Goal: Information Seeking & Learning: Learn about a topic

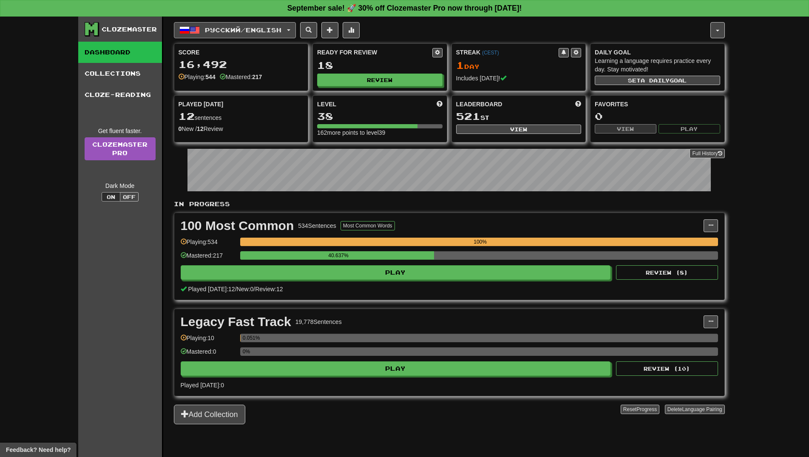
click at [245, 31] on span "Русский / English" at bounding box center [243, 29] width 76 height 7
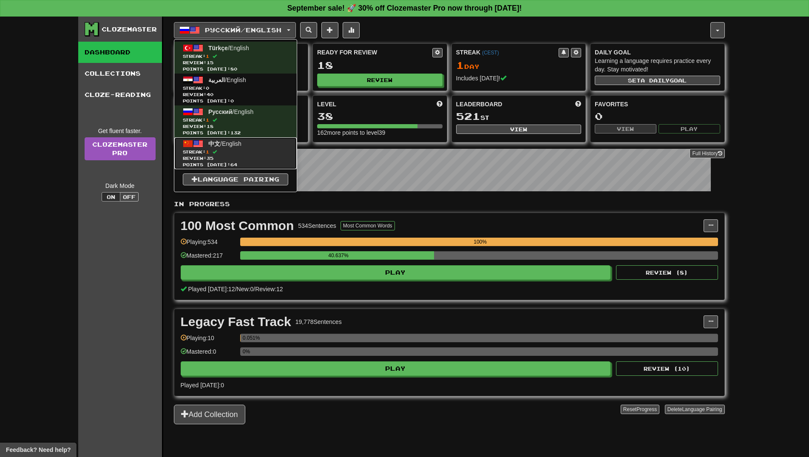
click at [233, 148] on link "中文 / English Streak: 1 Review: 35 Points today: 64" at bounding box center [235, 153] width 122 height 32
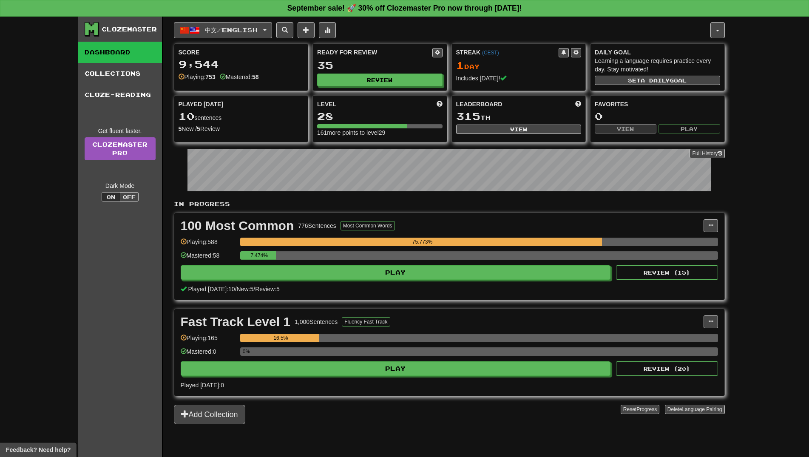
click at [247, 34] on button "中文 / English" at bounding box center [223, 30] width 98 height 16
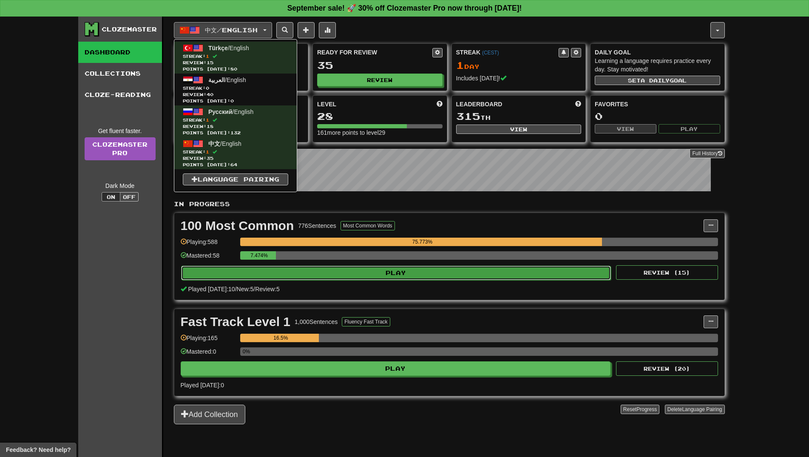
click at [391, 268] on button "Play" at bounding box center [396, 273] width 430 height 14
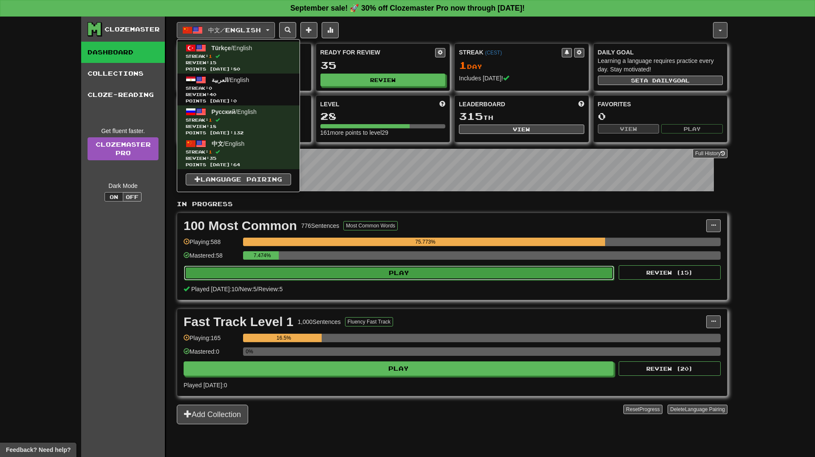
select select "**"
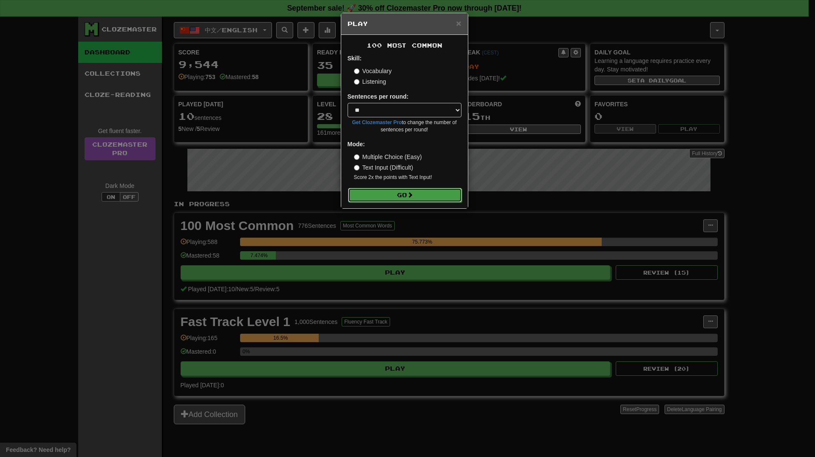
click at [394, 194] on button "Go" at bounding box center [405, 195] width 114 height 14
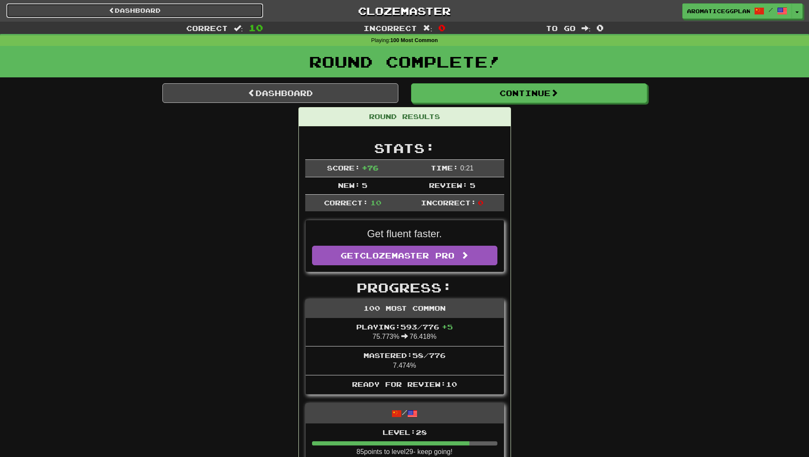
click at [186, 14] on link "Dashboard" at bounding box center [134, 10] width 257 height 14
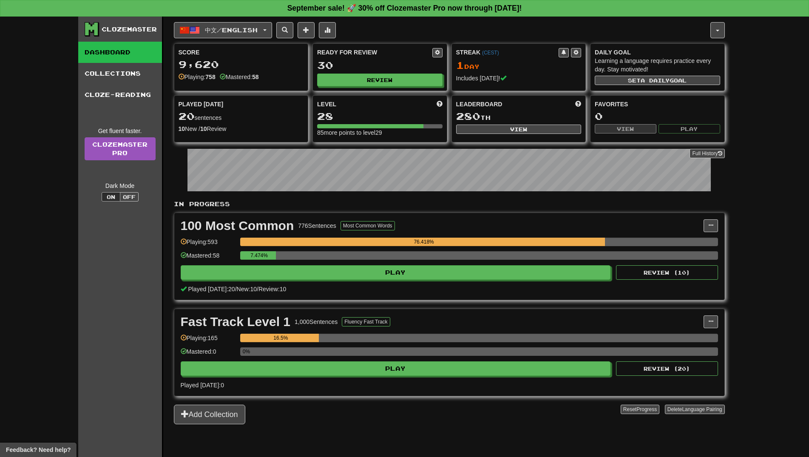
drag, startPoint x: 753, startPoint y: 209, endPoint x: 726, endPoint y: 198, distance: 29.0
click at [753, 209] on div "Clozemaster Dashboard Collections Cloze-Reading Get fluent faster. Clozemaster …" at bounding box center [404, 237] width 809 height 440
click at [257, 32] on span "中文 / English" at bounding box center [231, 29] width 53 height 7
click at [242, 38] on div "中文 / English Türkçe / English Streak: 1 Review: 15 Points today: 80 العربية / E…" at bounding box center [449, 247] width 551 height 461
click at [283, 36] on div "中文 / English Türkçe / English Streak: 1 Review: 15 Points today: 80 العربية / E…" at bounding box center [442, 30] width 536 height 16
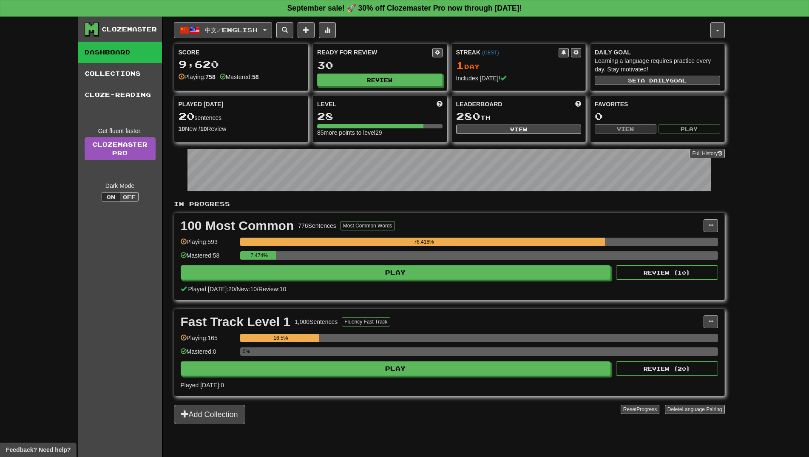
click at [264, 26] on button "中文 / English" at bounding box center [223, 30] width 98 height 16
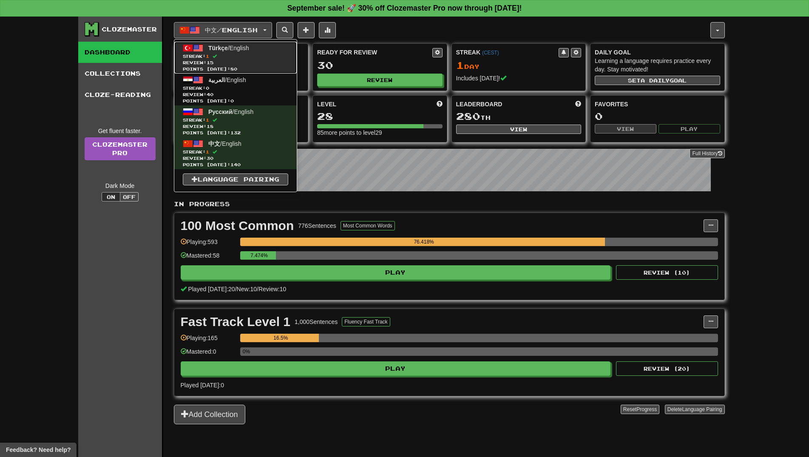
click at [246, 55] on span "Streak: 1" at bounding box center [235, 56] width 105 height 6
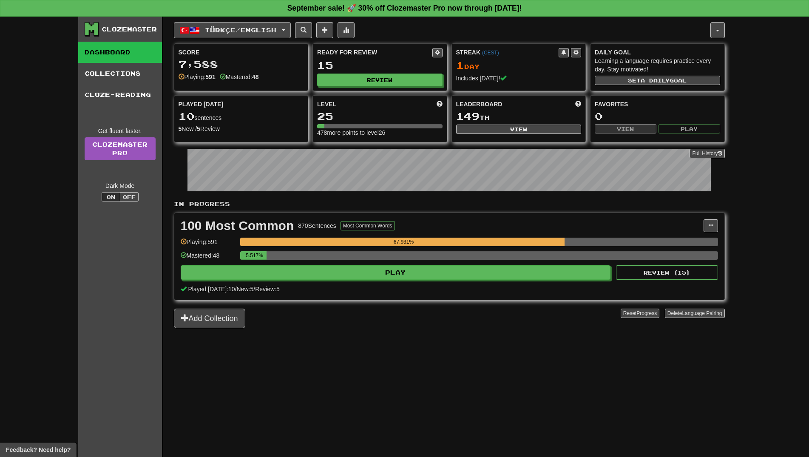
click at [260, 29] on span "Türkçe / English" at bounding box center [240, 29] width 71 height 7
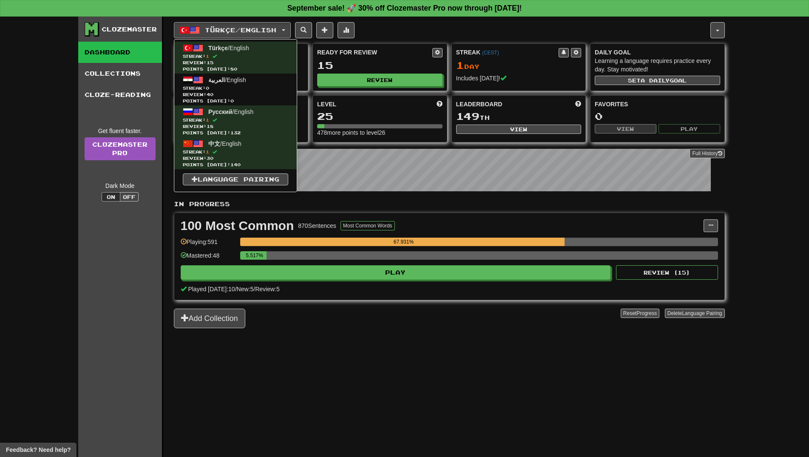
click at [391, 31] on div "Türkçe / English Türkçe / English Streak: 1 Review: 15 Points [DATE]: 80 العربي…" at bounding box center [442, 30] width 536 height 16
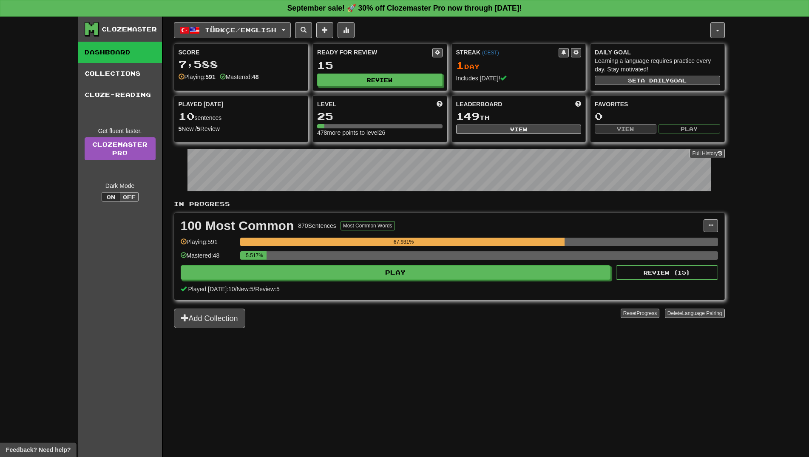
click at [249, 33] on span "Türkçe / English" at bounding box center [240, 29] width 71 height 7
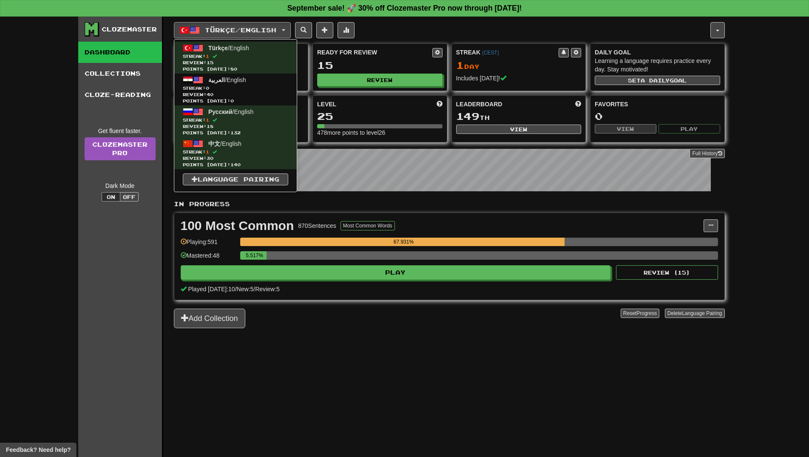
click at [400, 31] on div "Türkçe / English Türkçe / English Streak: 1 Review: 15 Points today: 80 العربية…" at bounding box center [442, 30] width 536 height 16
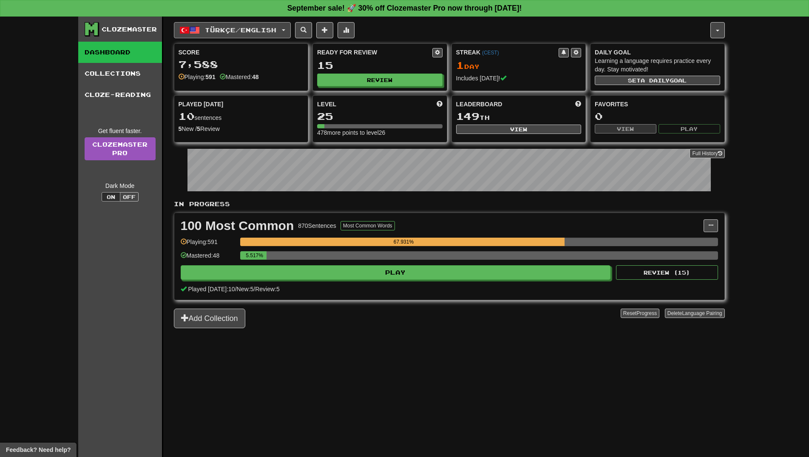
click at [235, 33] on span "Türkçe / English" at bounding box center [240, 29] width 71 height 7
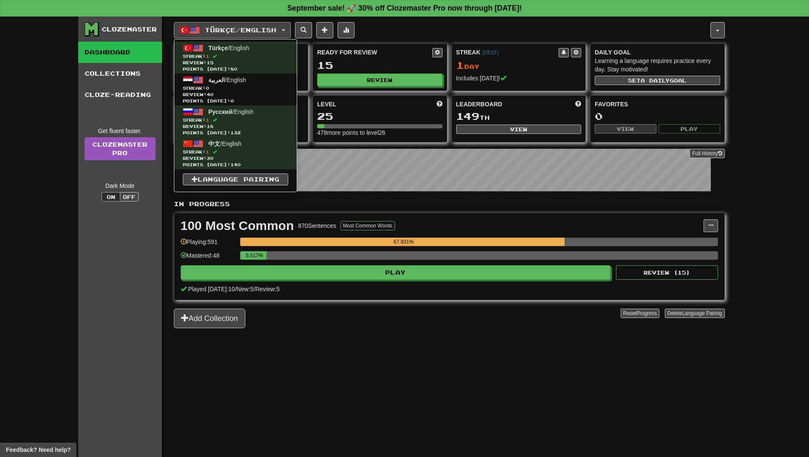
click at [16, 152] on div "Clozemaster Dashboard Collections Cloze-Reading Get fluent faster. Clozemaster …" at bounding box center [404, 237] width 809 height 440
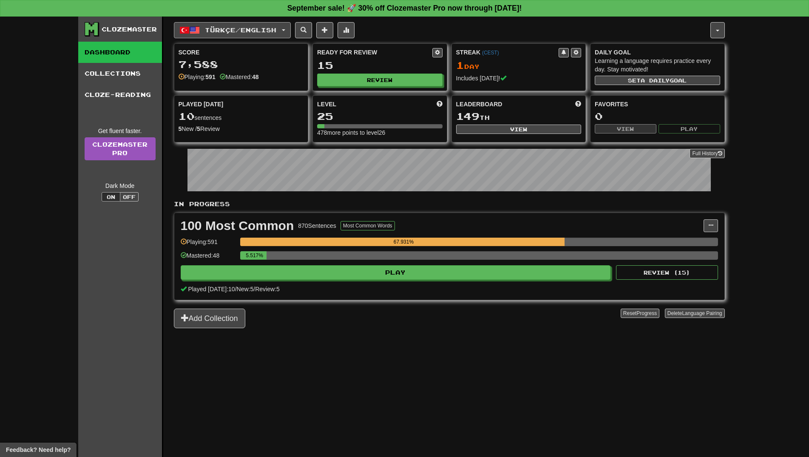
drag, startPoint x: 229, startPoint y: 24, endPoint x: 235, endPoint y: 33, distance: 11.1
click at [230, 24] on button "Türkçe / English" at bounding box center [232, 30] width 117 height 16
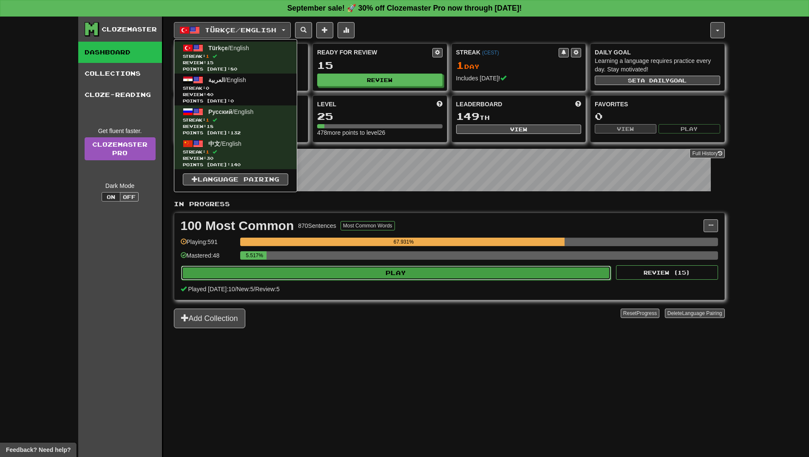
click at [462, 268] on button "Play" at bounding box center [396, 273] width 430 height 14
select select "**"
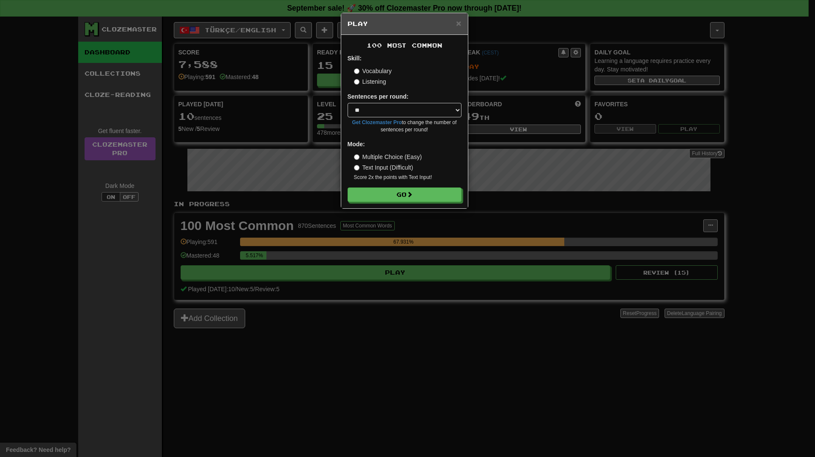
click at [413, 203] on div "100 Most Common Skill: Vocabulary Listening Sentences per round: * ** ** ** ** …" at bounding box center [404, 121] width 127 height 173
click at [413, 199] on button "Go" at bounding box center [405, 195] width 114 height 14
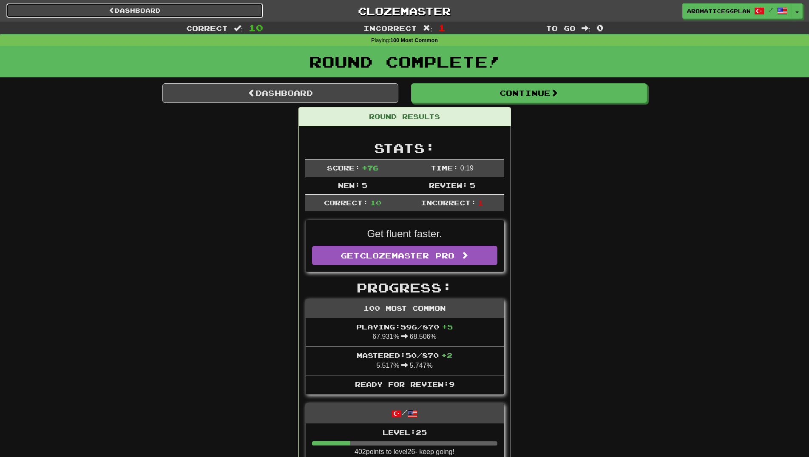
click at [212, 8] on link "Dashboard" at bounding box center [134, 10] width 257 height 14
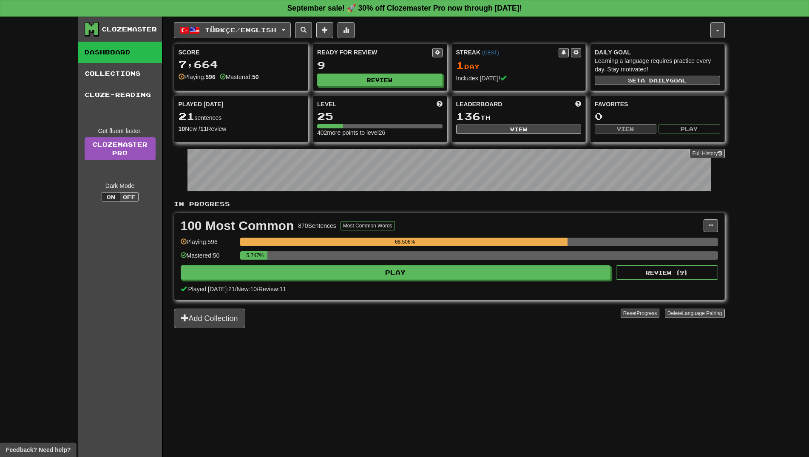
click at [271, 32] on span "Türkçe / English" at bounding box center [240, 29] width 71 height 7
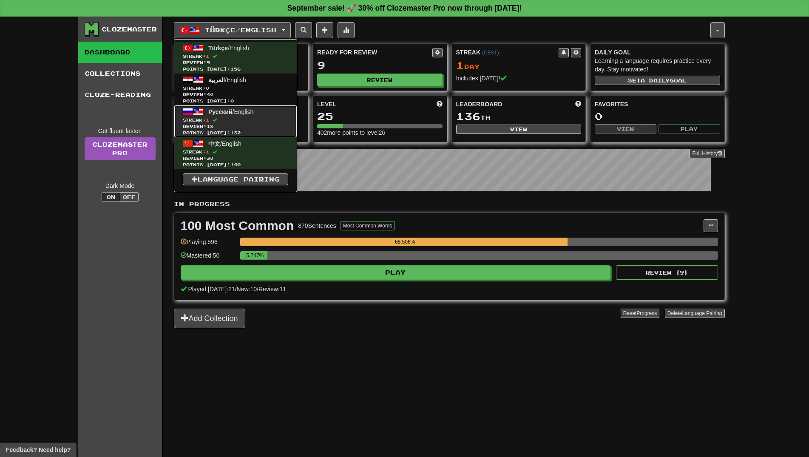
click at [241, 119] on span "Streak: 1" at bounding box center [235, 120] width 105 height 6
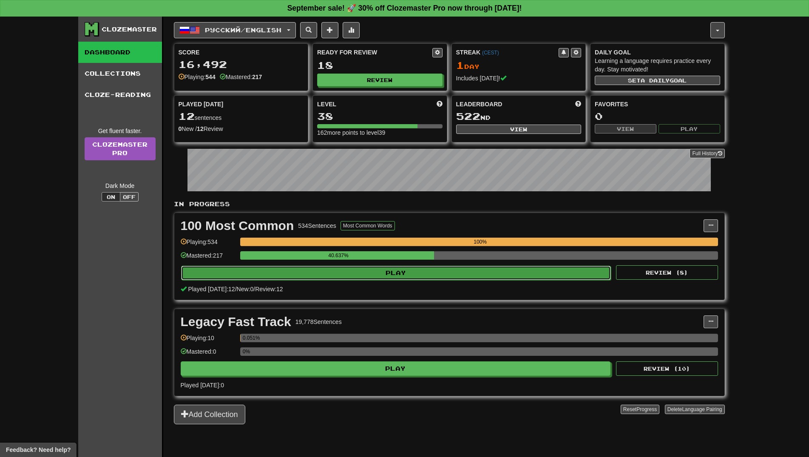
click at [363, 272] on button "Play" at bounding box center [396, 273] width 430 height 14
select select "**"
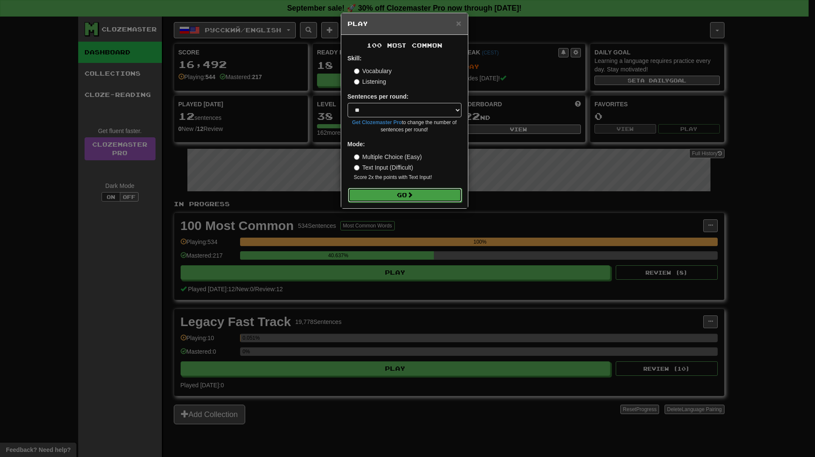
click at [411, 195] on span at bounding box center [410, 195] width 6 height 6
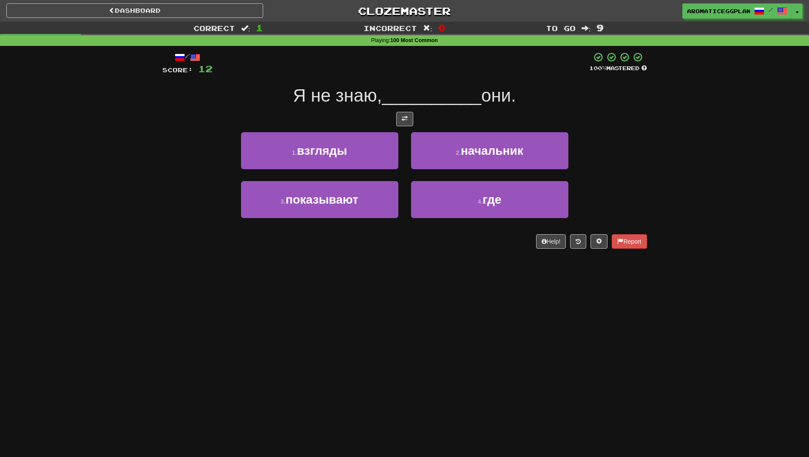
click at [572, 198] on div "4 . где" at bounding box center [489, 205] width 170 height 49
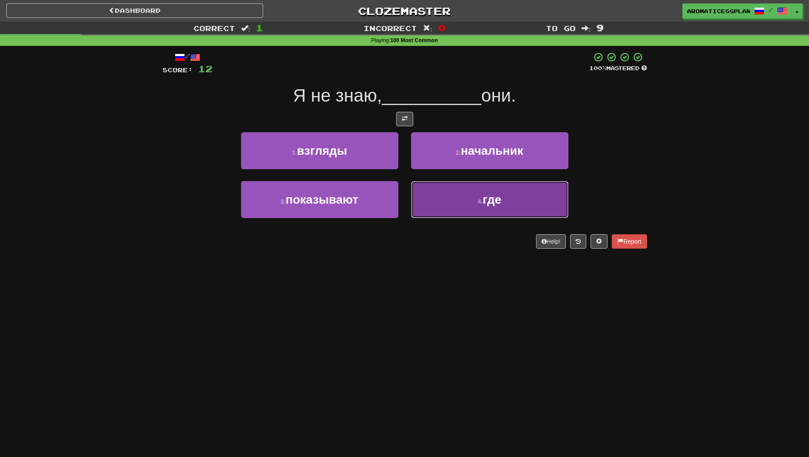
click at [566, 198] on button "4 . где" at bounding box center [489, 199] width 157 height 37
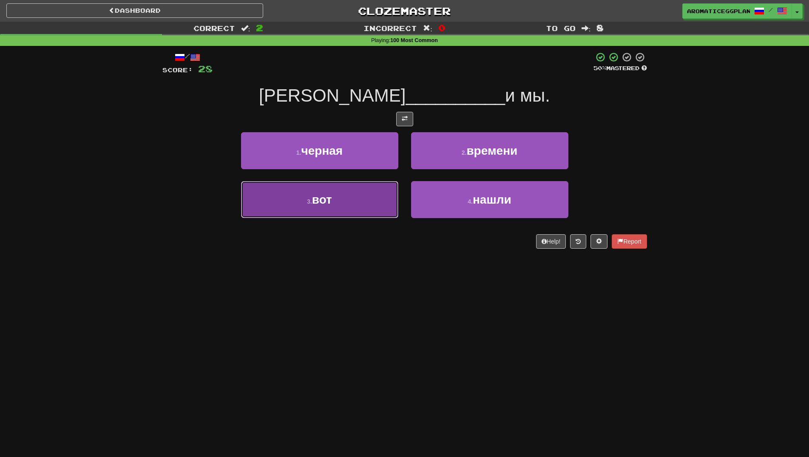
click at [361, 205] on button "3 . вот" at bounding box center [319, 199] width 157 height 37
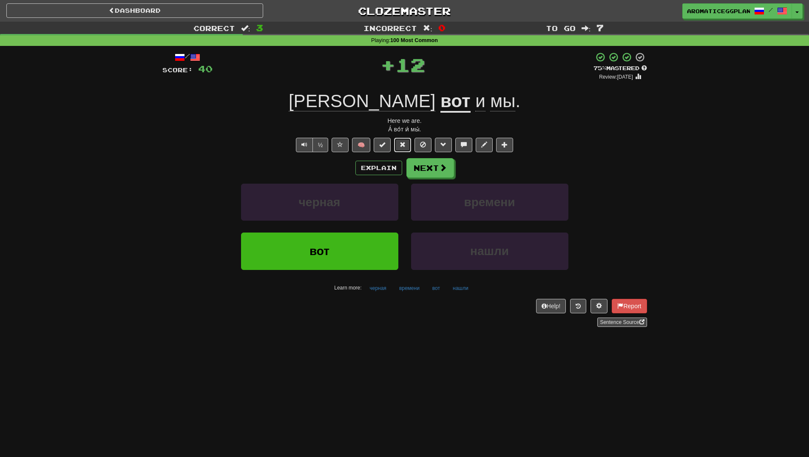
click at [400, 146] on span at bounding box center [402, 144] width 6 height 6
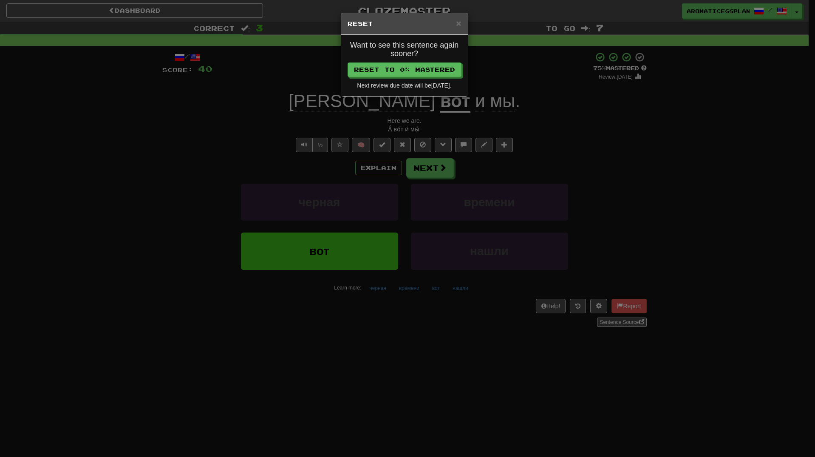
click at [567, 136] on div "× Reset Want to see this sentence again sooner? Reset to 0% Mastered Next revie…" at bounding box center [407, 228] width 815 height 457
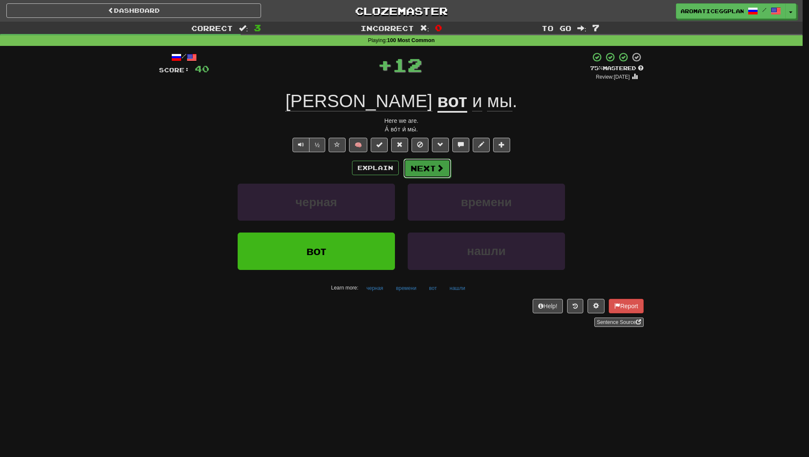
click at [438, 164] on button "Next" at bounding box center [427, 168] width 48 height 20
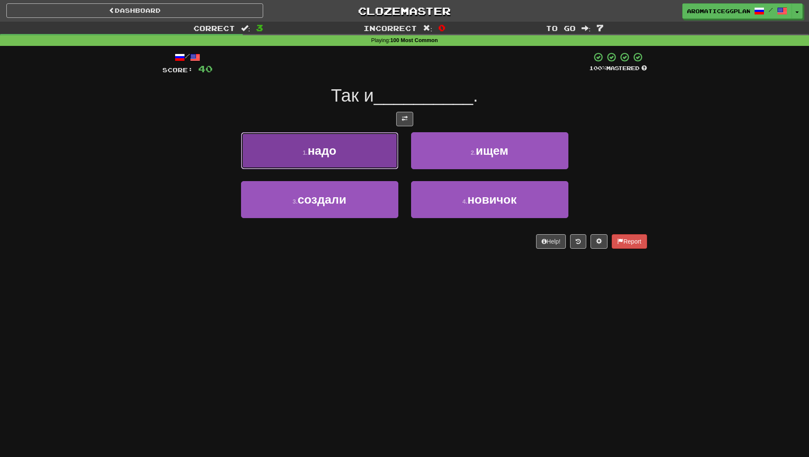
click at [373, 153] on button "1 . надо" at bounding box center [319, 150] width 157 height 37
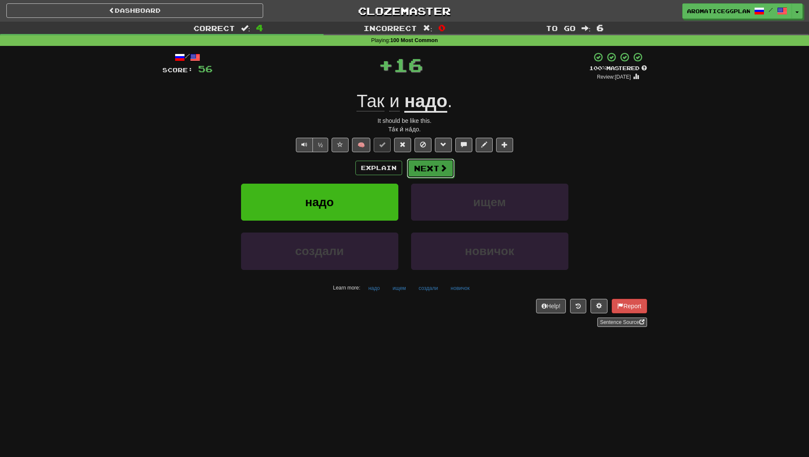
click at [442, 175] on button "Next" at bounding box center [431, 168] width 48 height 20
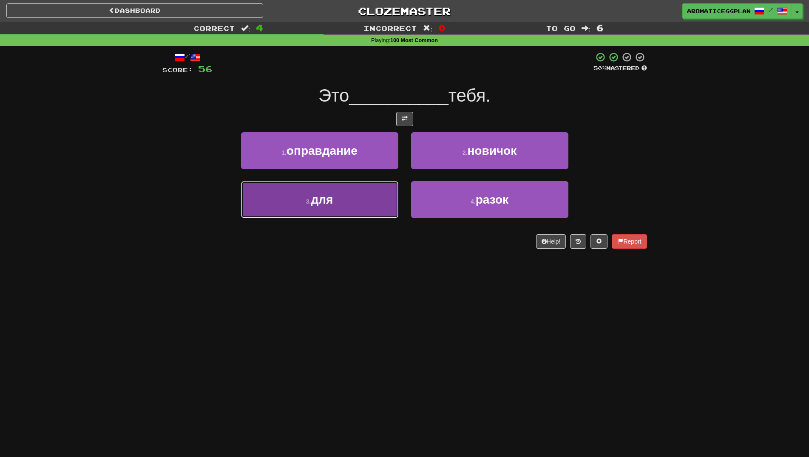
click at [353, 203] on button "3 . для" at bounding box center [319, 199] width 157 height 37
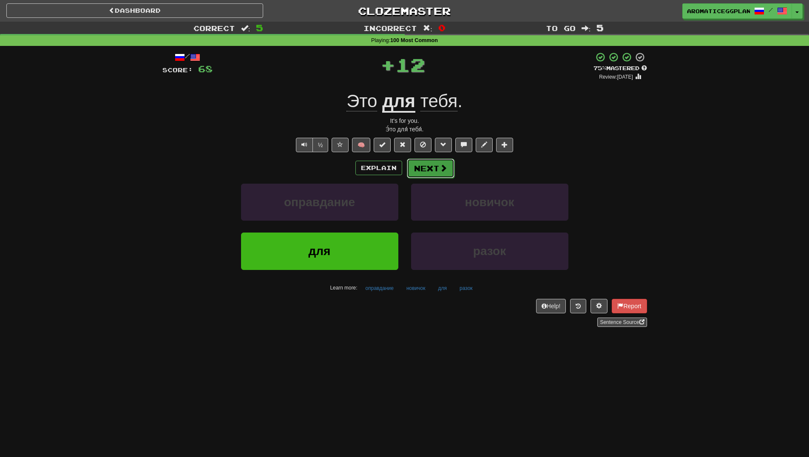
click at [427, 175] on button "Next" at bounding box center [431, 168] width 48 height 20
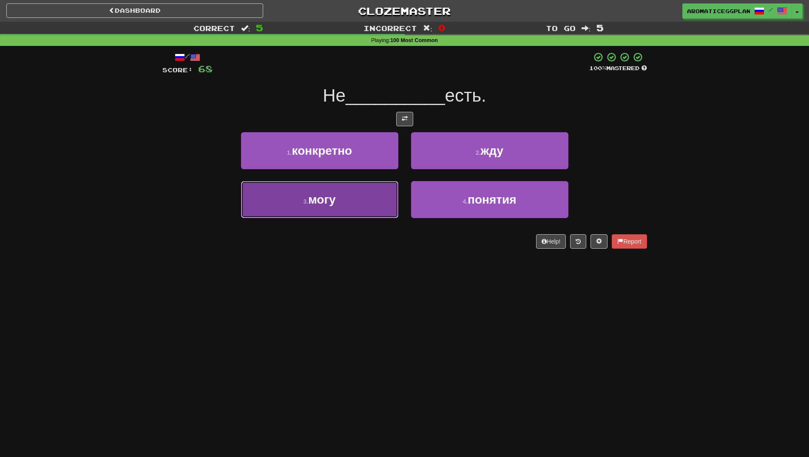
click at [368, 206] on button "3 . могу" at bounding box center [319, 199] width 157 height 37
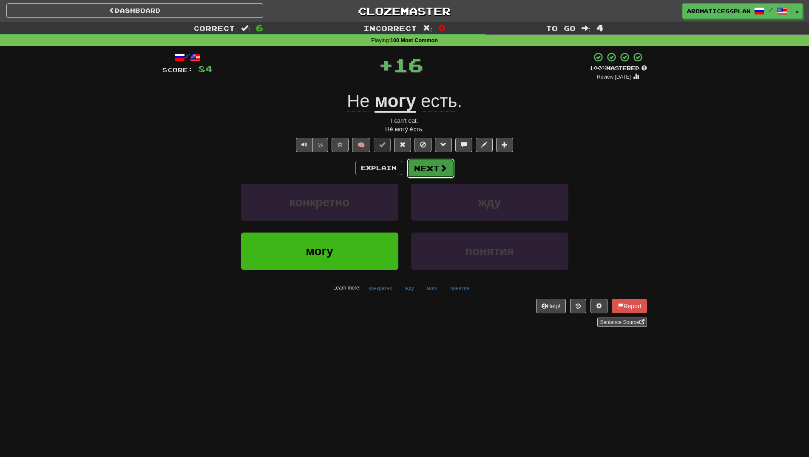
click at [438, 163] on button "Next" at bounding box center [431, 168] width 48 height 20
